Goal: Information Seeking & Learning: Learn about a topic

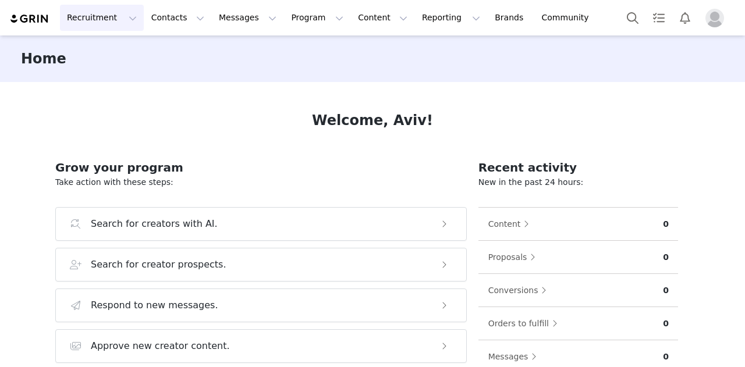
click at [120, 23] on button "Recruitment Recruitment" at bounding box center [102, 18] width 84 height 26
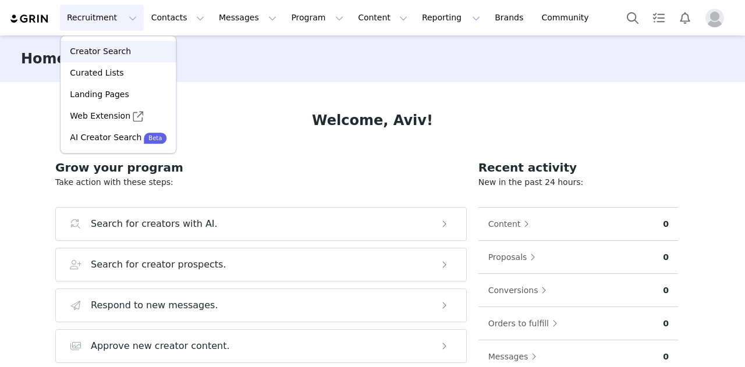
click at [106, 47] on p "Creator Search" at bounding box center [100, 51] width 61 height 12
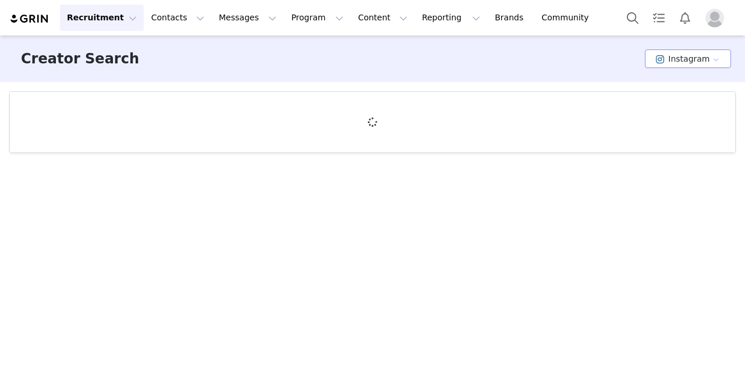
click at [717, 59] on button "Instagram" at bounding box center [688, 58] width 86 height 19
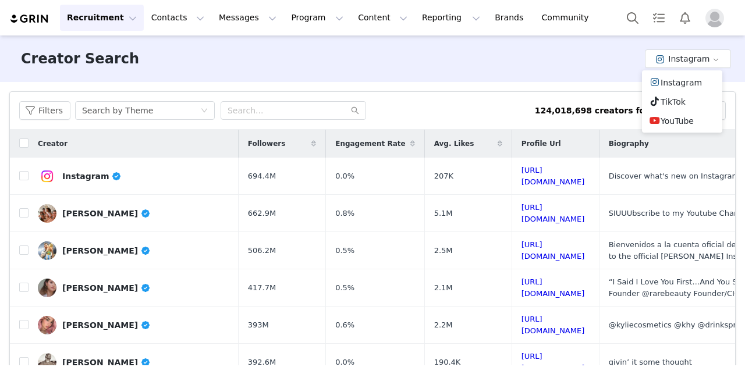
drag, startPoint x: 664, startPoint y: 120, endPoint x: 576, endPoint y: 20, distance: 133.2
click at [664, 120] on li "YouTube" at bounding box center [682, 120] width 80 height 19
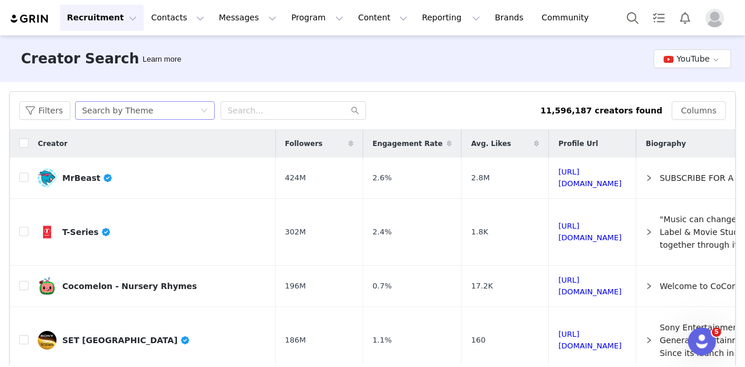
click at [172, 109] on div "Search by Theme" at bounding box center [141, 110] width 118 height 17
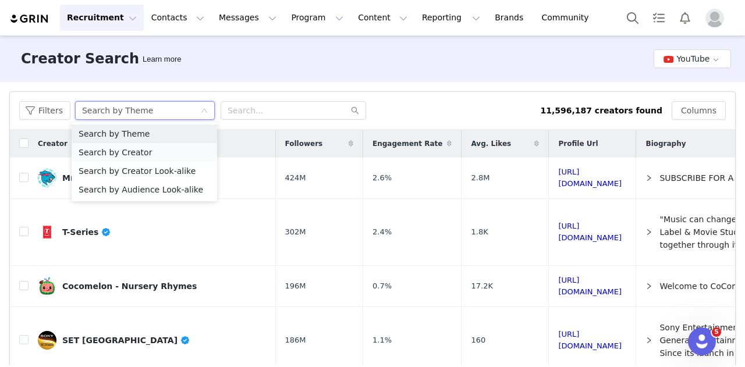
click at [146, 155] on li "Search by Creator" at bounding box center [145, 152] width 146 height 19
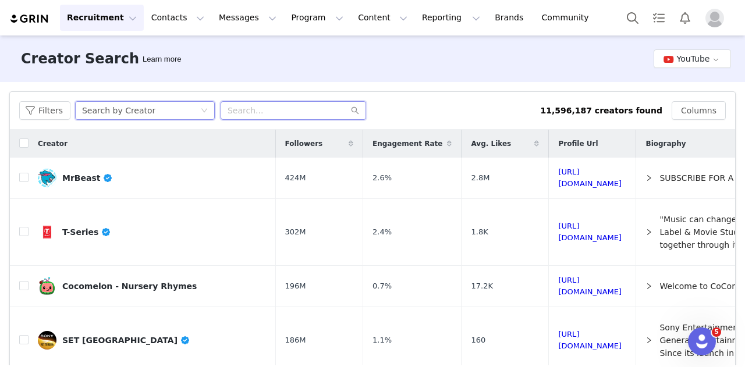
click at [269, 108] on input "text" at bounding box center [294, 110] width 146 height 19
paste input "WalkerFarmFam"
type input "WalkerFarmFam"
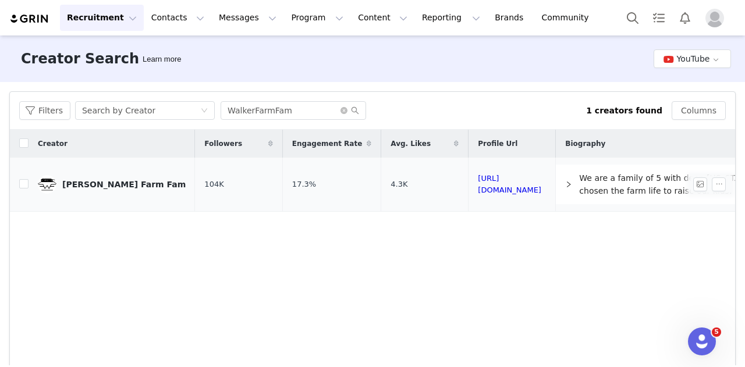
click at [77, 183] on div "[PERSON_NAME] Farm Fam" at bounding box center [123, 184] width 123 height 9
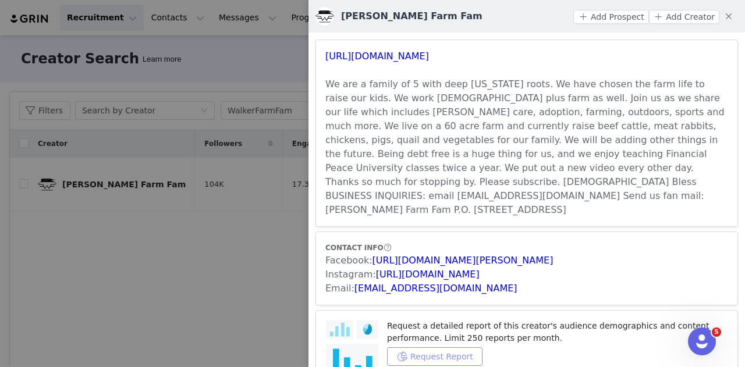
click at [407, 348] on button "Request Report" at bounding box center [434, 357] width 95 height 19
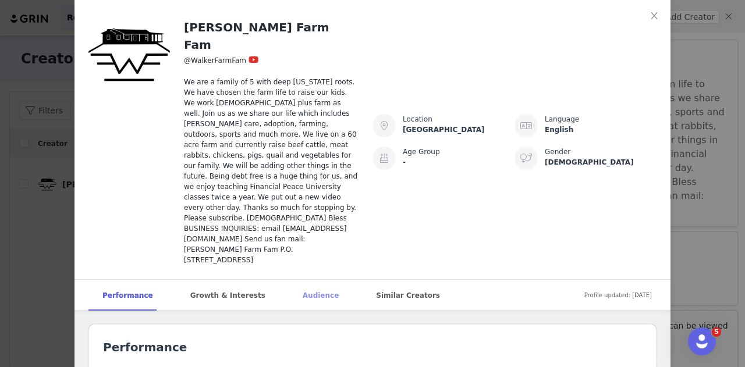
click at [289, 280] on div "Audience" at bounding box center [321, 295] width 64 height 31
click at [650, 18] on icon "icon: close" at bounding box center [654, 15] width 9 height 9
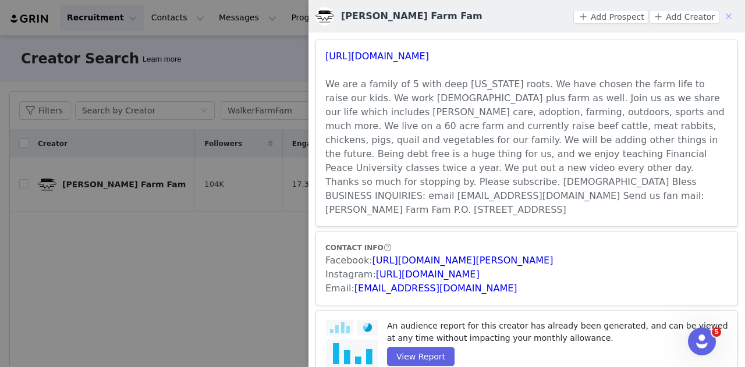
click at [720, 20] on button "button" at bounding box center [728, 16] width 19 height 19
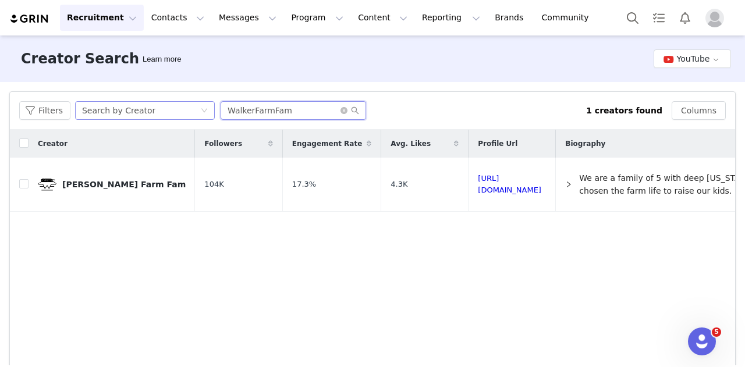
click at [154, 109] on div "Filters Search by Creator WalkerFarmFam" at bounding box center [302, 110] width 567 height 19
paste input "KeepingItDutch"
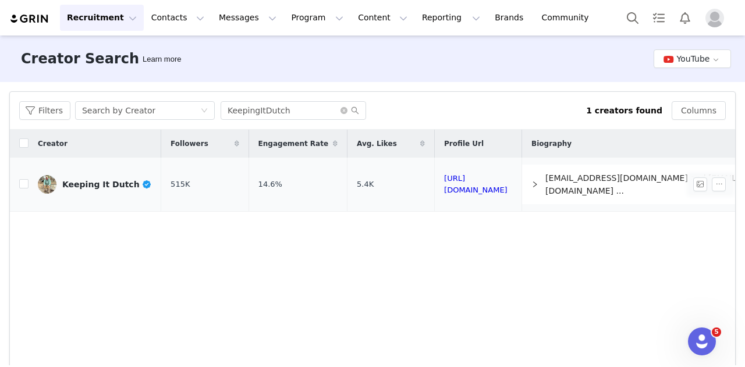
click at [109, 182] on div "Keeping It Dutch" at bounding box center [107, 184] width 90 height 9
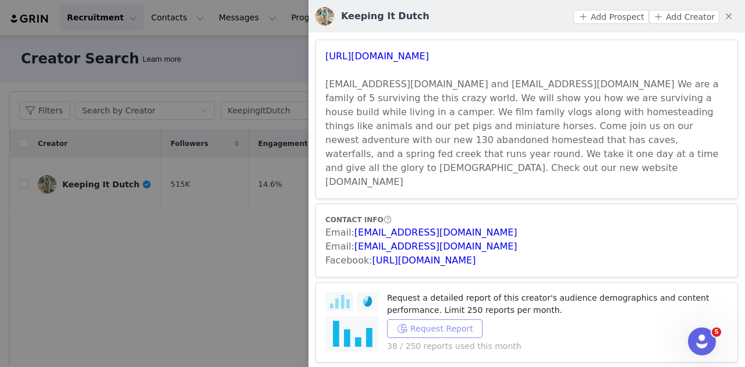
click at [412, 320] on button "Request Report" at bounding box center [434, 329] width 95 height 19
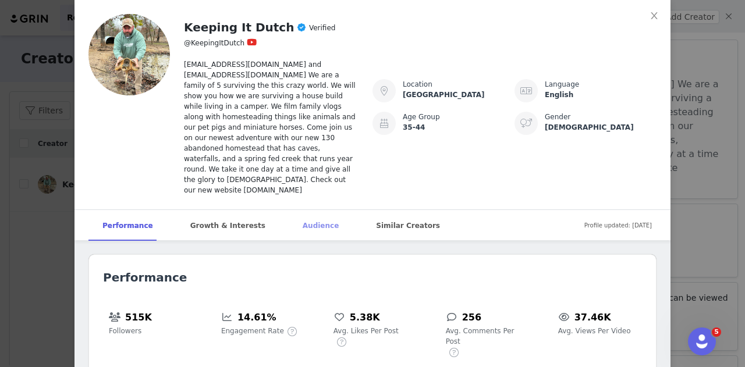
click at [289, 210] on div "Audience" at bounding box center [321, 225] width 64 height 31
click at [650, 13] on icon "icon: close" at bounding box center [654, 15] width 9 height 9
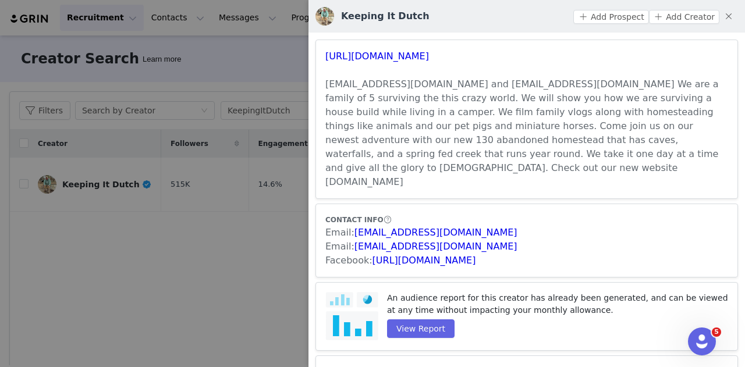
click at [729, 22] on div "Keeping It Dutch Add Prospect Add Creator" at bounding box center [527, 16] width 437 height 33
click at [723, 16] on button "button" at bounding box center [728, 16] width 19 height 19
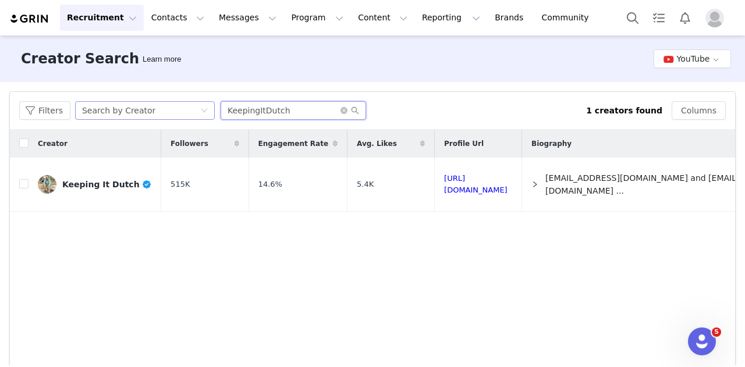
drag, startPoint x: 129, startPoint y: 109, endPoint x: 100, endPoint y: 107, distance: 29.2
click at [102, 107] on div "Filters Search by Creator KeepingItDutch" at bounding box center [302, 110] width 567 height 19
paste input "aTrippyFarmer"
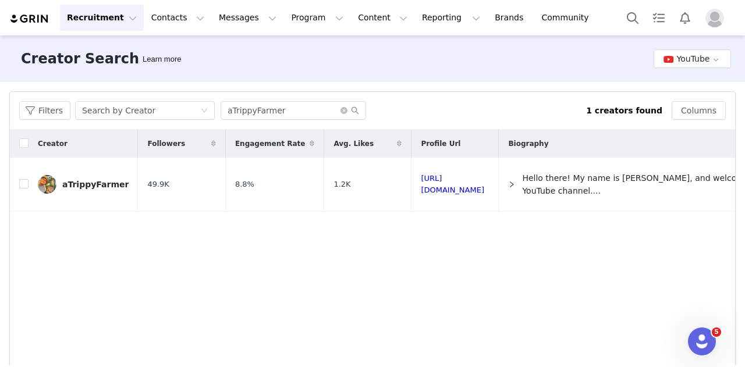
click at [91, 180] on div "aTrippyFarmer" at bounding box center [95, 184] width 66 height 9
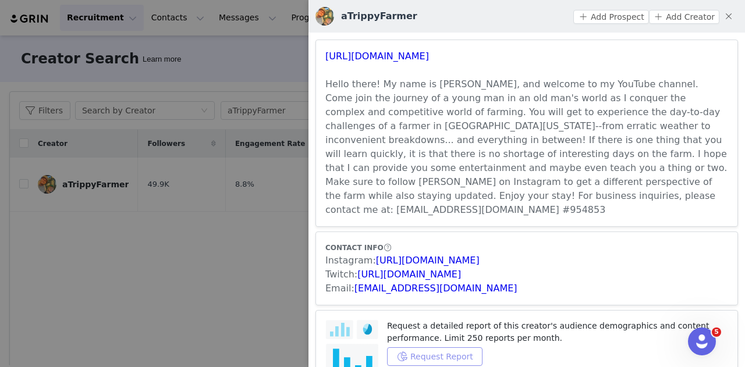
click at [428, 310] on article "Request a detailed report of this creator's audience demographics and content p…" at bounding box center [527, 350] width 423 height 80
click at [420, 348] on button "Request Report" at bounding box center [434, 357] width 95 height 19
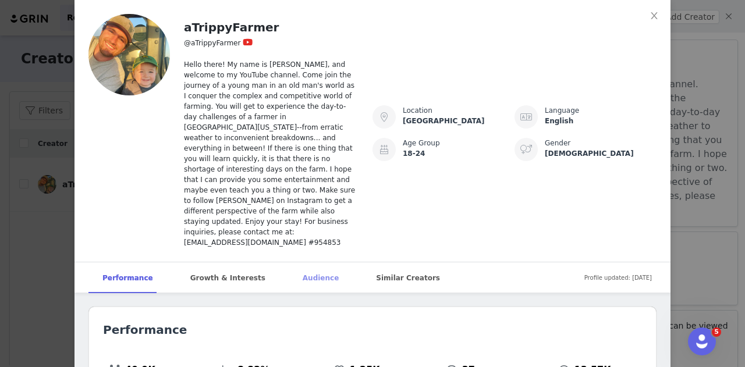
click at [289, 263] on div "Audience" at bounding box center [321, 278] width 64 height 31
drag, startPoint x: 646, startPoint y: 16, endPoint x: 591, endPoint y: 1, distance: 57.2
click at [651, 16] on icon "icon: close" at bounding box center [654, 15] width 6 height 7
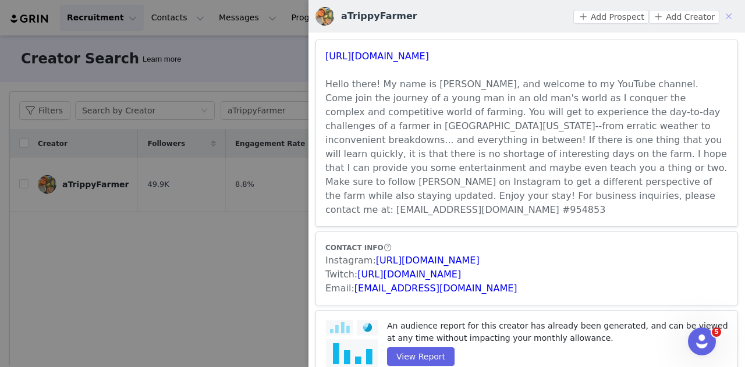
click at [720, 16] on button "button" at bounding box center [728, 16] width 19 height 19
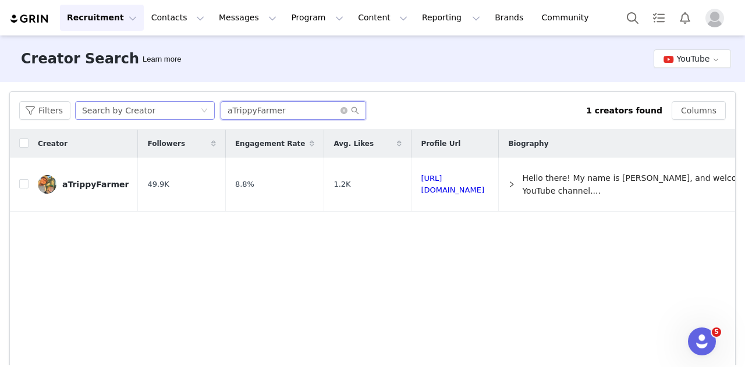
drag, startPoint x: 271, startPoint y: 113, endPoint x: 204, endPoint y: 113, distance: 67.5
click at [204, 113] on div "Filters Search by Creator aTrippyFarmer" at bounding box center [302, 110] width 567 height 19
paste input "Bar7Ranch"
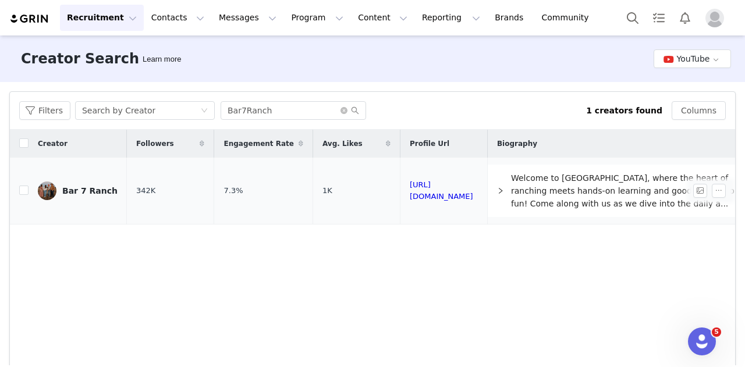
click at [97, 192] on div "Bar 7 Ranch" at bounding box center [89, 190] width 55 height 9
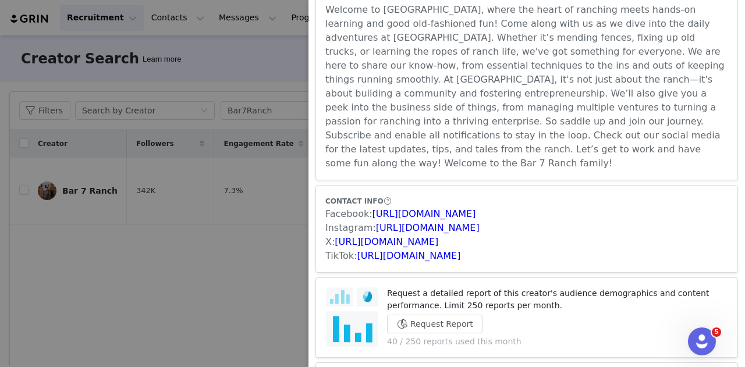
scroll to position [116, 0]
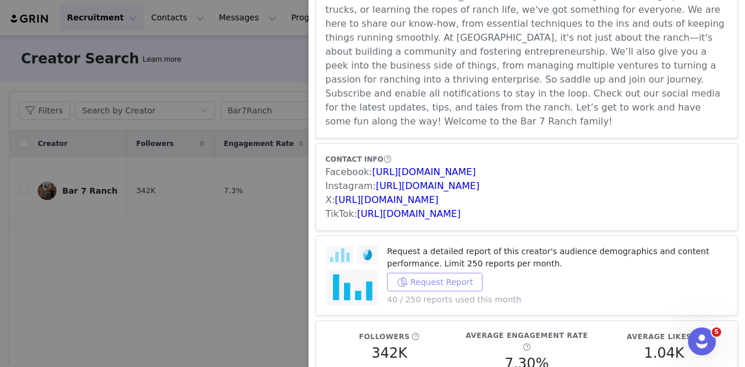
click at [444, 273] on button "Request Report" at bounding box center [434, 282] width 95 height 19
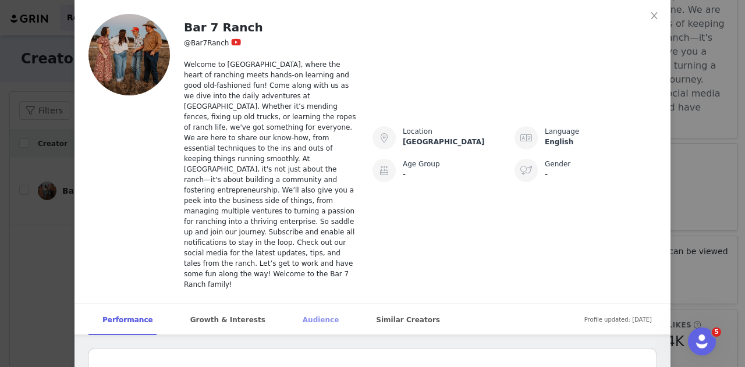
click at [289, 304] on div "Audience" at bounding box center [321, 319] width 64 height 31
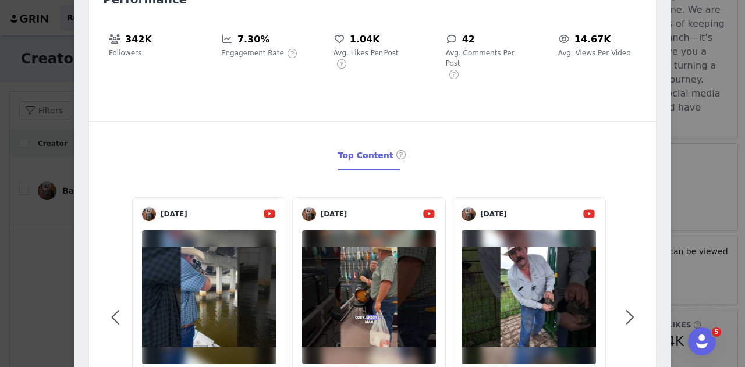
scroll to position [0, 0]
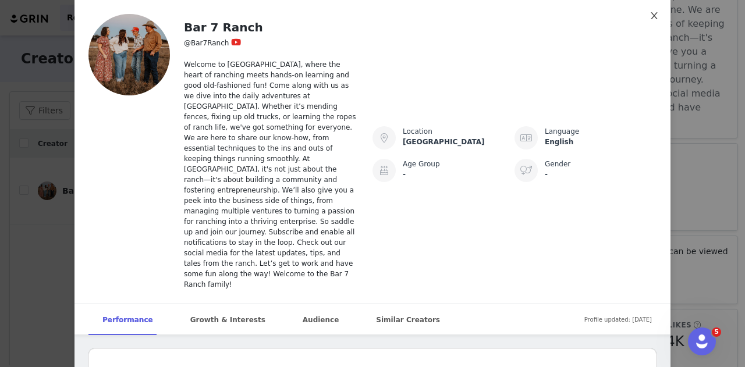
click at [650, 15] on icon "icon: close" at bounding box center [654, 15] width 9 height 9
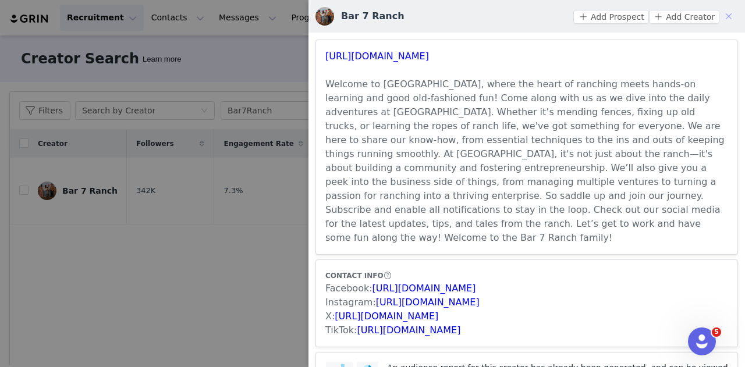
click at [719, 13] on button "button" at bounding box center [728, 16] width 19 height 19
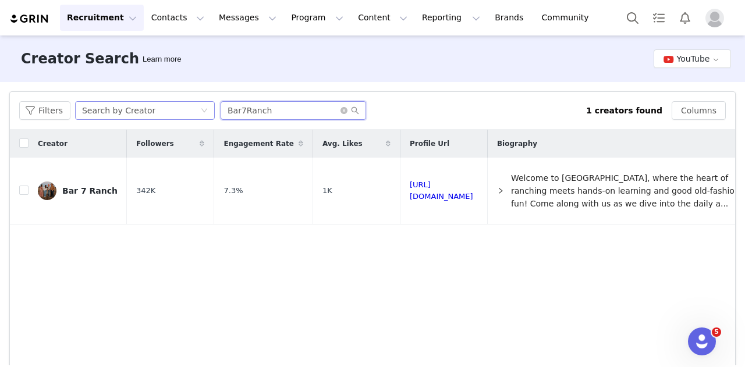
drag, startPoint x: 268, startPoint y: 109, endPoint x: 95, endPoint y: 109, distance: 173.5
click at [97, 110] on div "Filters Search by Creator Bar7Ranch" at bounding box center [302, 110] width 567 height 19
paste input "StoneyRidgeFarmer"
type input "StoneyRidgeFarmer"
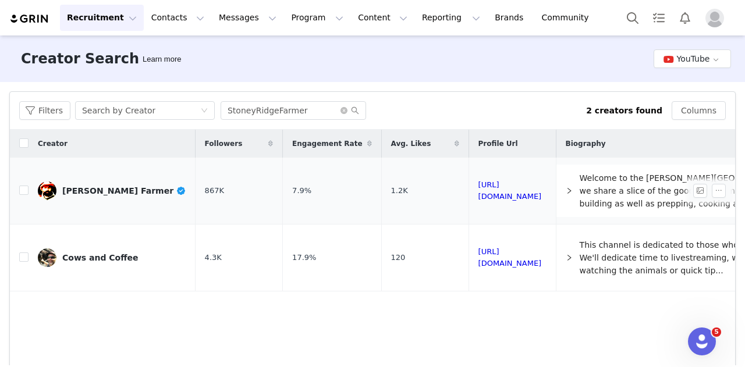
click at [86, 190] on div "[PERSON_NAME] Farmer" at bounding box center [124, 190] width 124 height 9
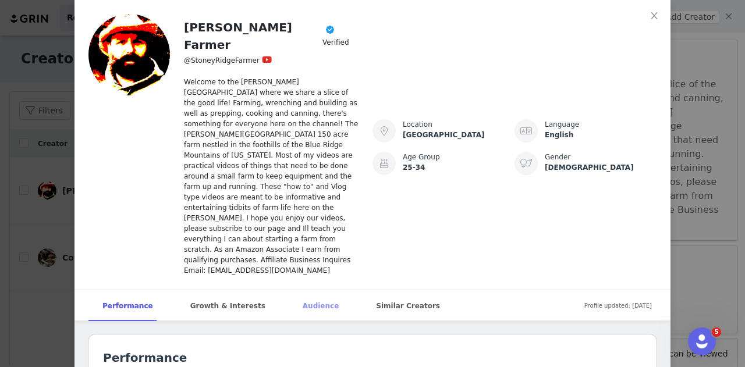
click at [289, 290] on div "Audience" at bounding box center [321, 305] width 64 height 31
click at [650, 18] on icon "icon: close" at bounding box center [654, 15] width 9 height 9
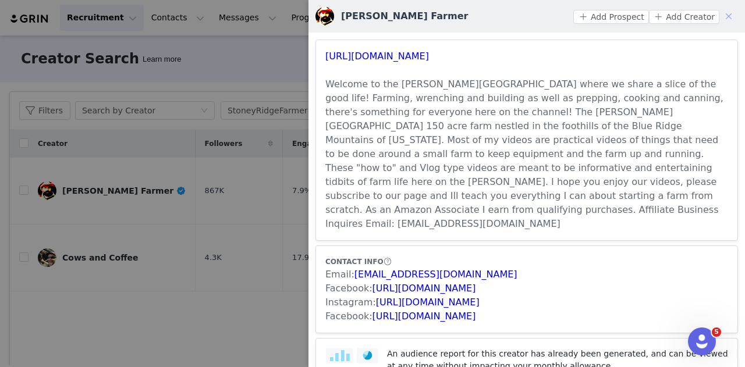
click at [721, 19] on button "button" at bounding box center [728, 16] width 19 height 19
